Goal: Check status

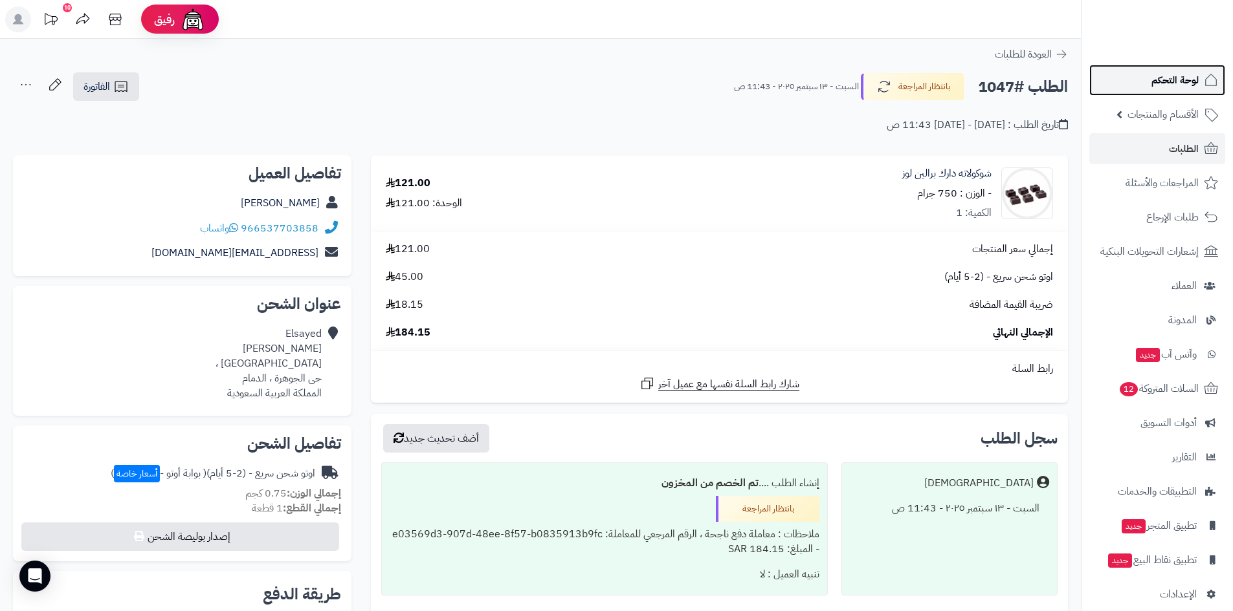
click at [1129, 88] on link "لوحة التحكم" at bounding box center [1157, 80] width 136 height 31
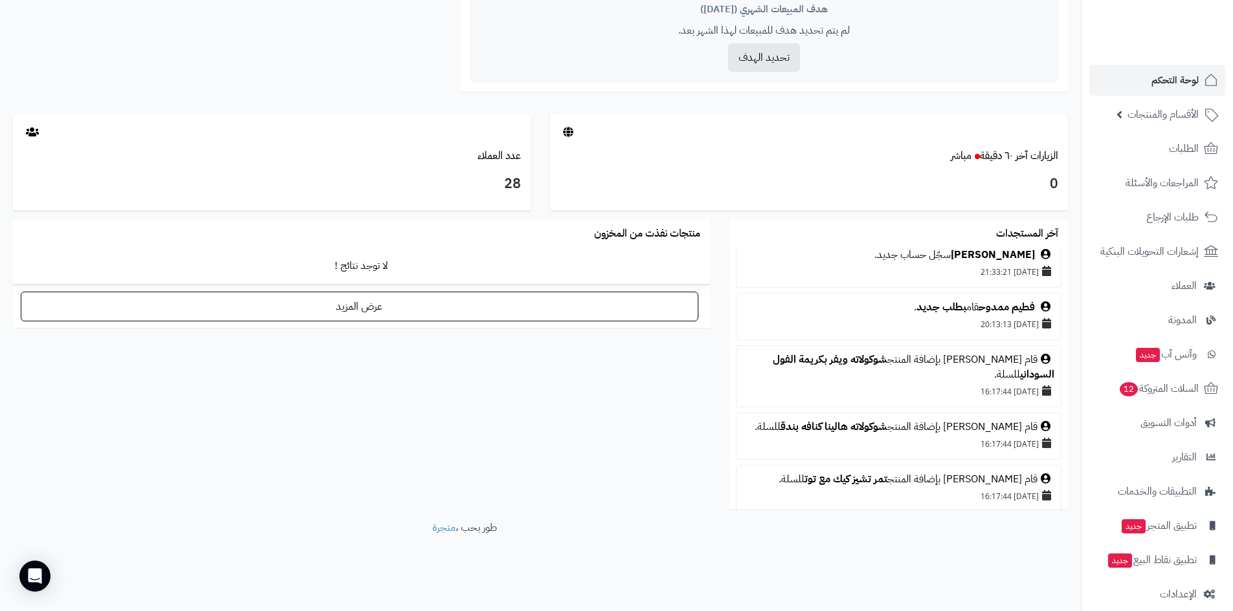
scroll to position [194, 0]
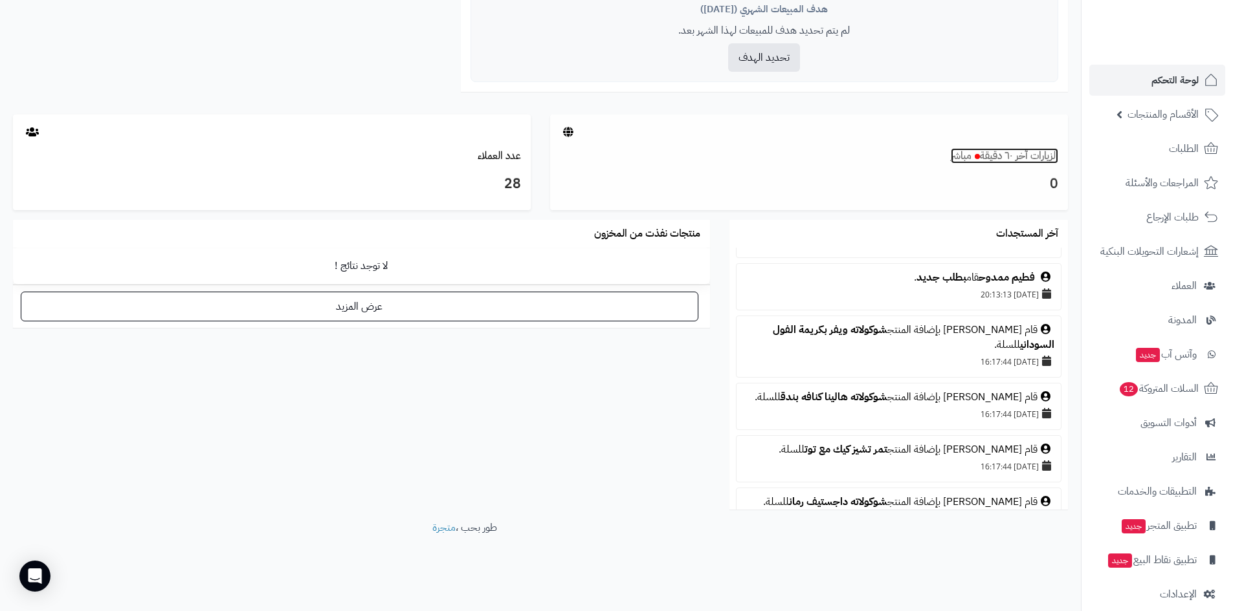
click at [1015, 161] on link "الزيارات آخر ٦٠ دقيقة مباشر" at bounding box center [1004, 156] width 107 height 16
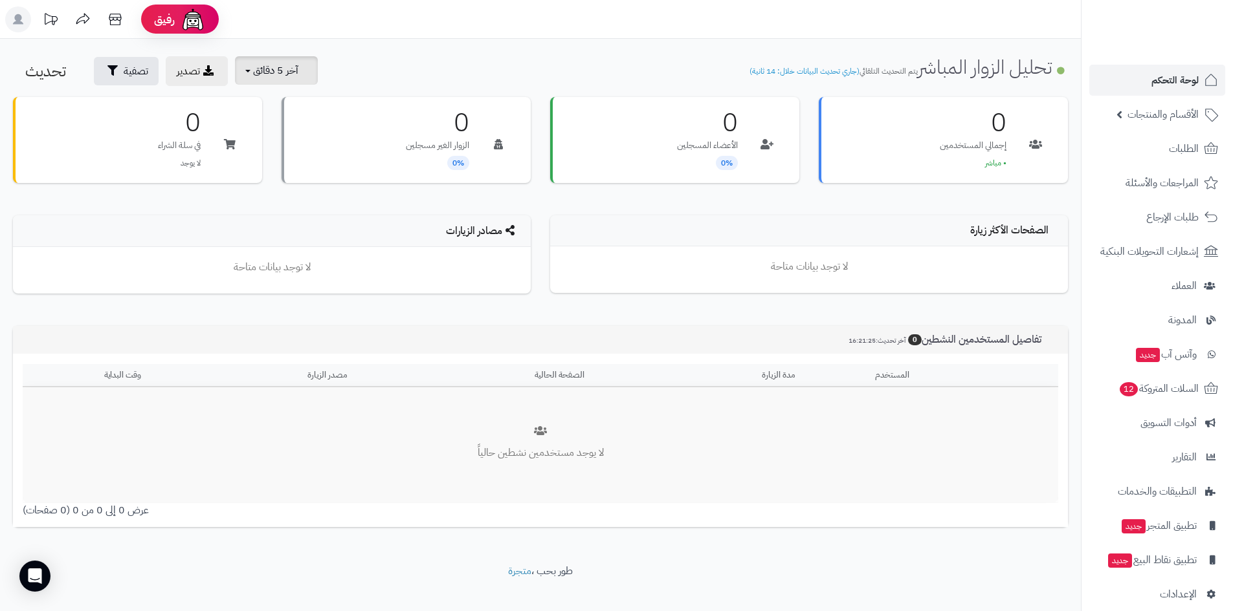
click at [263, 69] on span "آخر 5 دقائق" at bounding box center [275, 71] width 45 height 16
click at [285, 150] on link "آخر 30 دقيقة" at bounding box center [285, 152] width 104 height 25
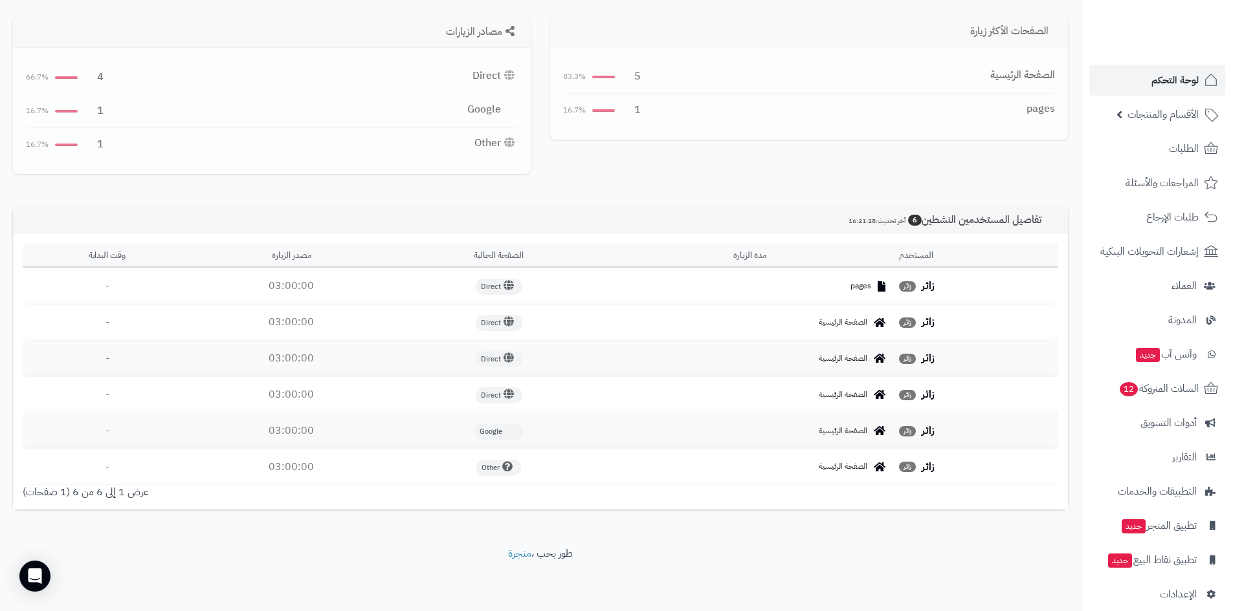
scroll to position [17, 0]
